Goal: Information Seeking & Learning: Learn about a topic

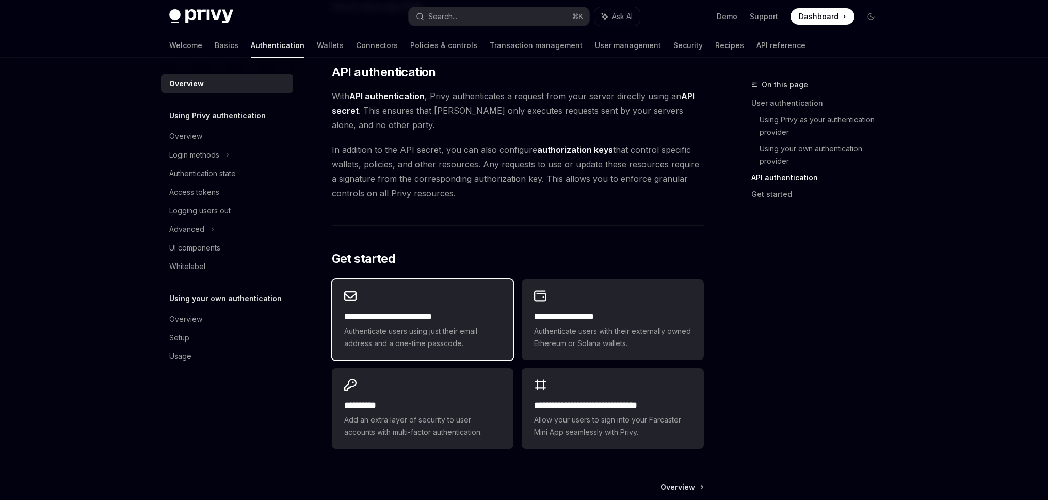
scroll to position [796, 0]
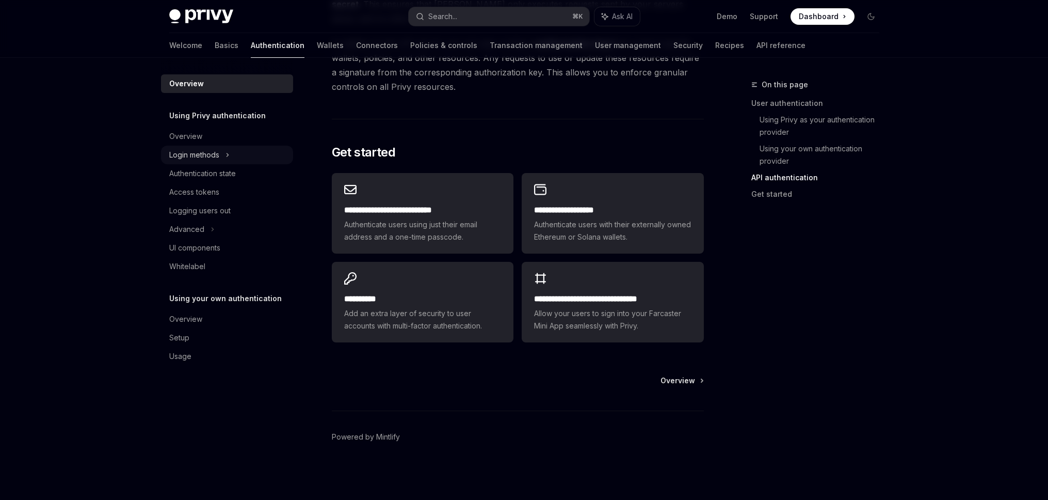
click at [227, 155] on icon at bounding box center [228, 155] width 4 height 12
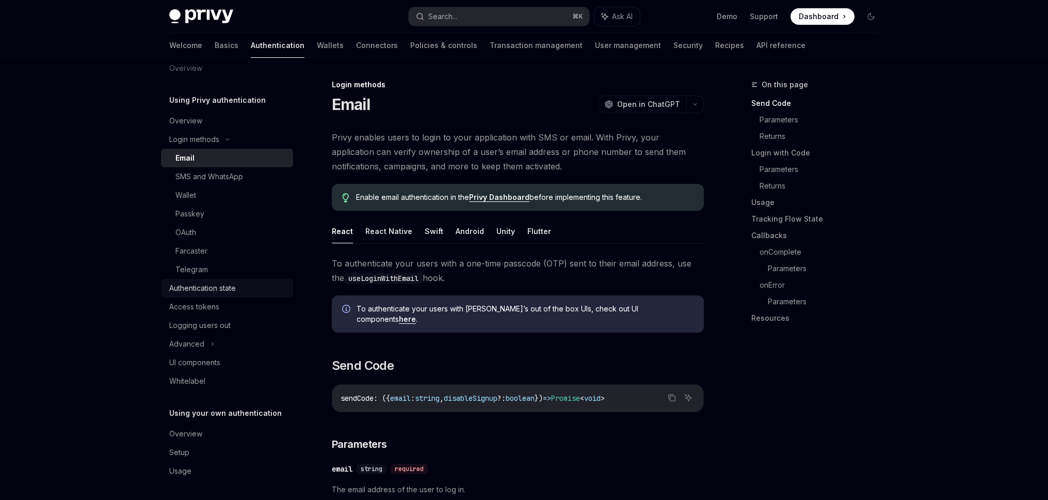
scroll to position [17, 0]
click at [213, 290] on div "Authentication state" at bounding box center [202, 287] width 67 height 12
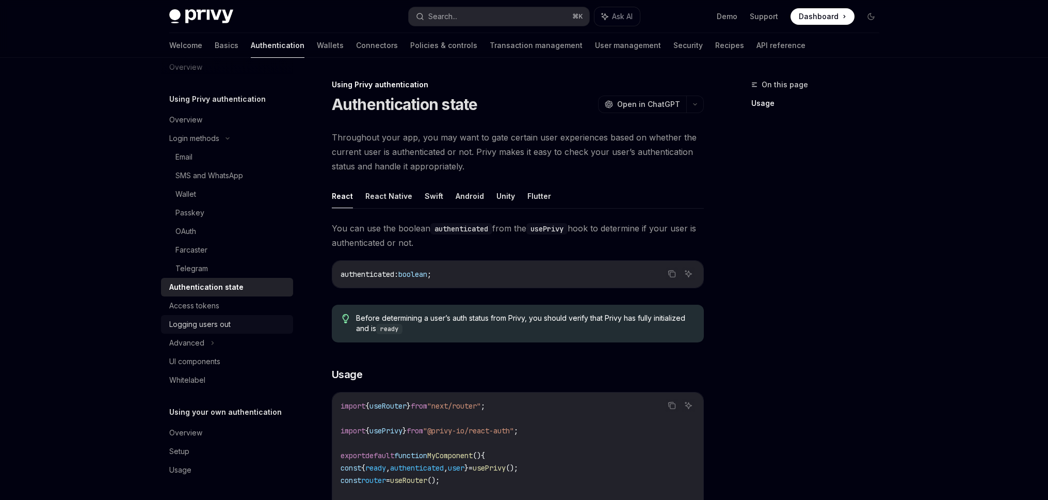
click at [217, 322] on div "Logging users out" at bounding box center [199, 324] width 61 height 12
type textarea "*"
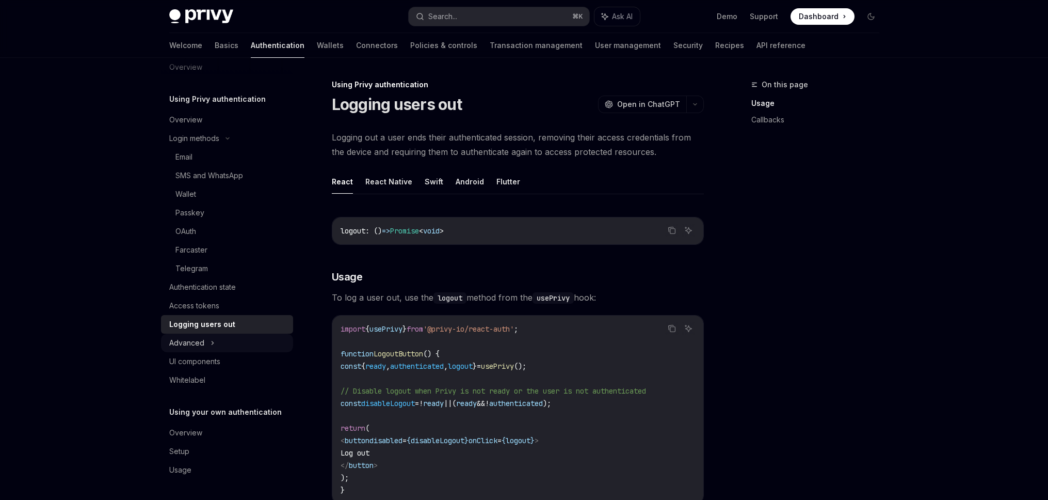
click at [207, 340] on div "Advanced" at bounding box center [227, 342] width 132 height 19
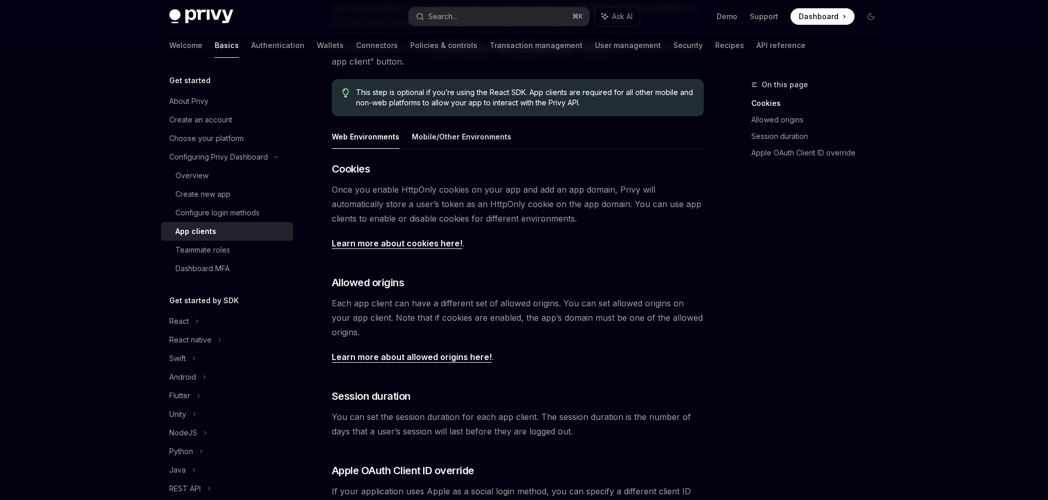
scroll to position [100, 0]
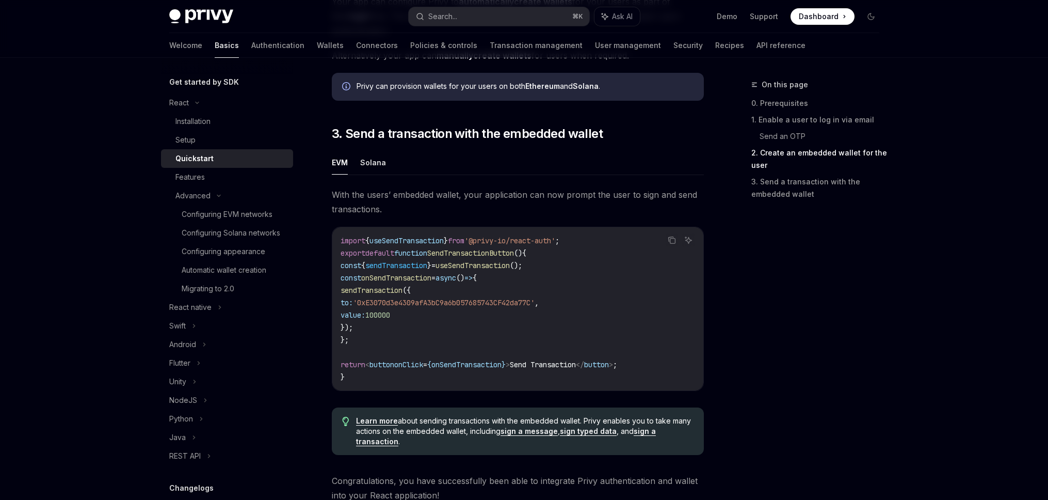
scroll to position [834, 0]
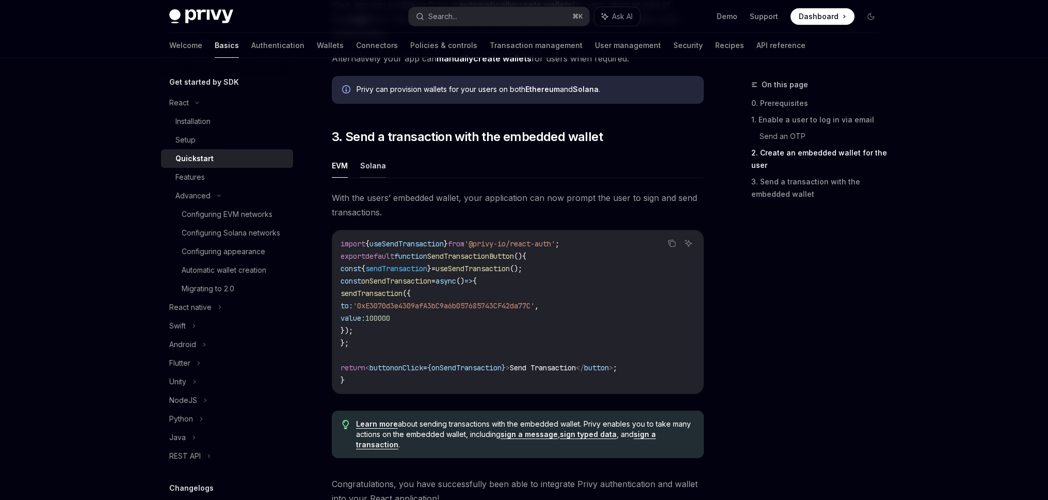
click at [367, 171] on button "Solana" at bounding box center [373, 165] width 26 height 24
type textarea "*"
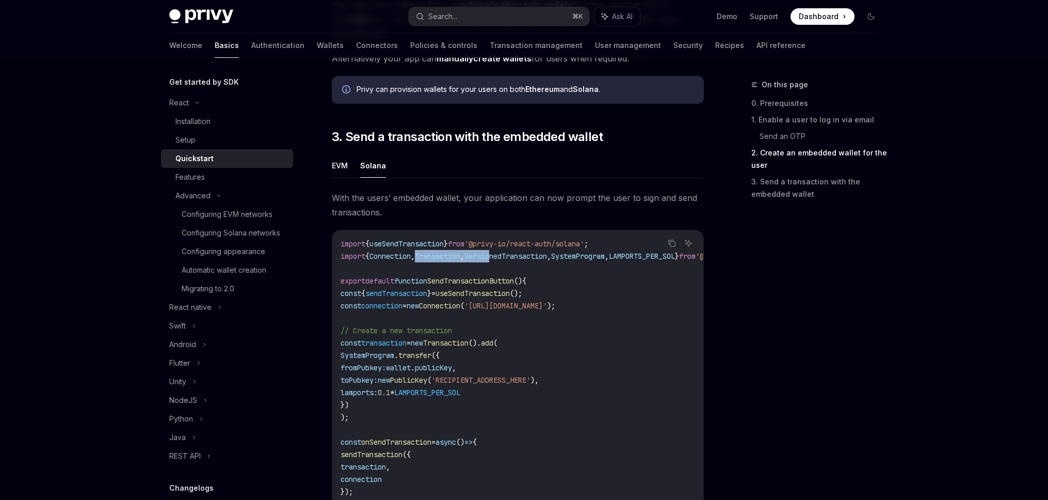
drag, startPoint x: 508, startPoint y: 262, endPoint x: 432, endPoint y: 259, distance: 75.9
click at [427, 260] on span "import { Connection , Transaction , VersionedTransaction , SystemProgram , LAMP…" at bounding box center [555, 255] width 429 height 9
click at [432, 259] on span "Transaction" at bounding box center [437, 255] width 45 height 9
click at [433, 259] on span "Transaction" at bounding box center [437, 255] width 45 height 9
click at [422, 248] on span "useSendTransaction" at bounding box center [406, 243] width 74 height 9
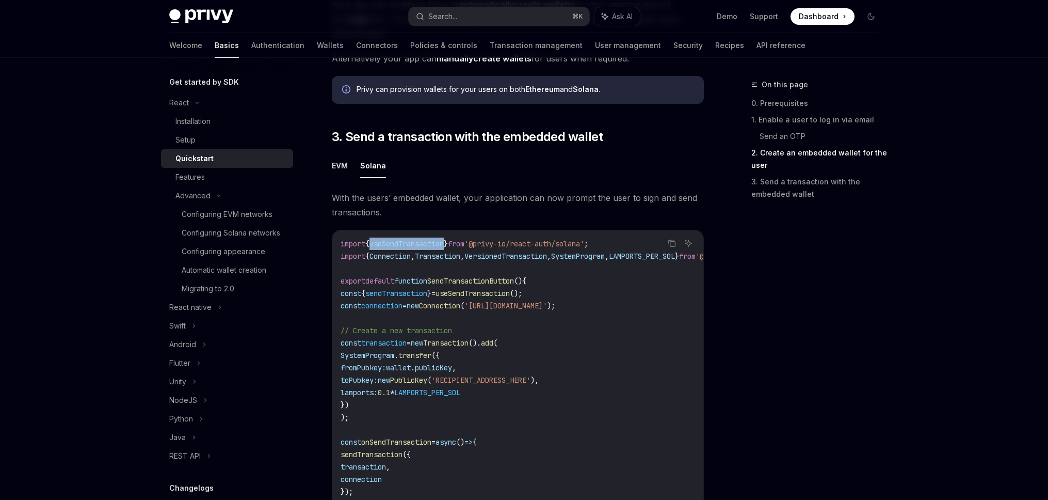
click at [422, 248] on span "useSendTransaction" at bounding box center [406, 243] width 74 height 9
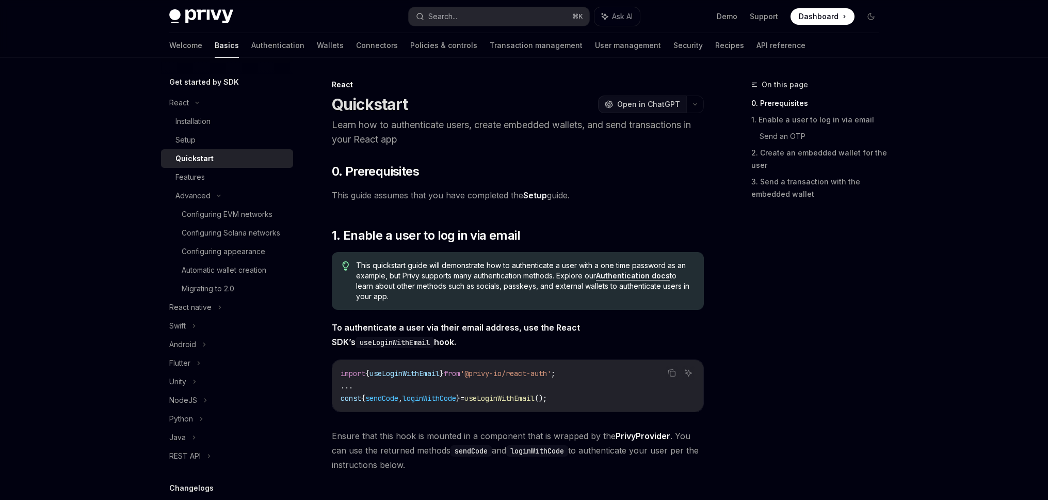
click at [656, 104] on span "Open in ChatGPT" at bounding box center [648, 104] width 63 height 10
click at [238, 230] on div "Configuring Solana networks" at bounding box center [231, 233] width 99 height 12
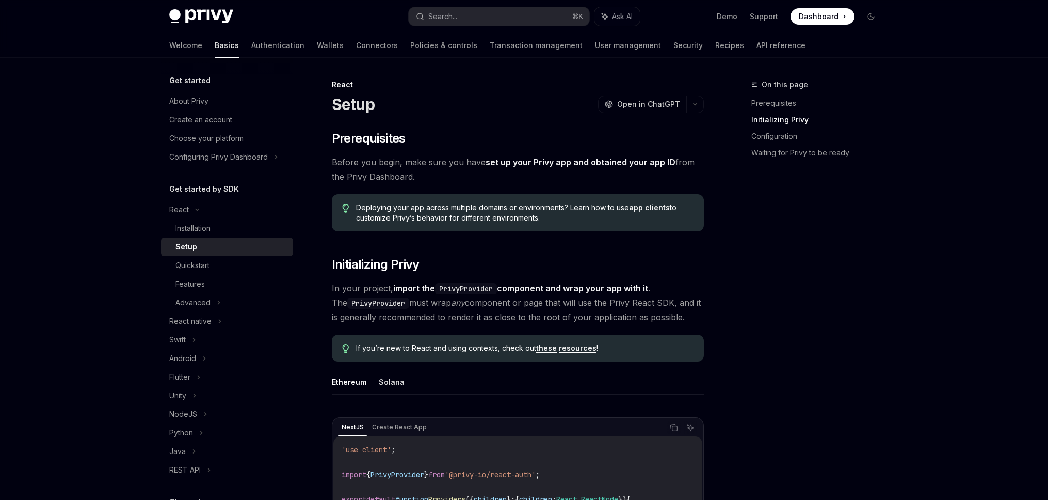
scroll to position [183, 0]
